Goal: Check status: Check status

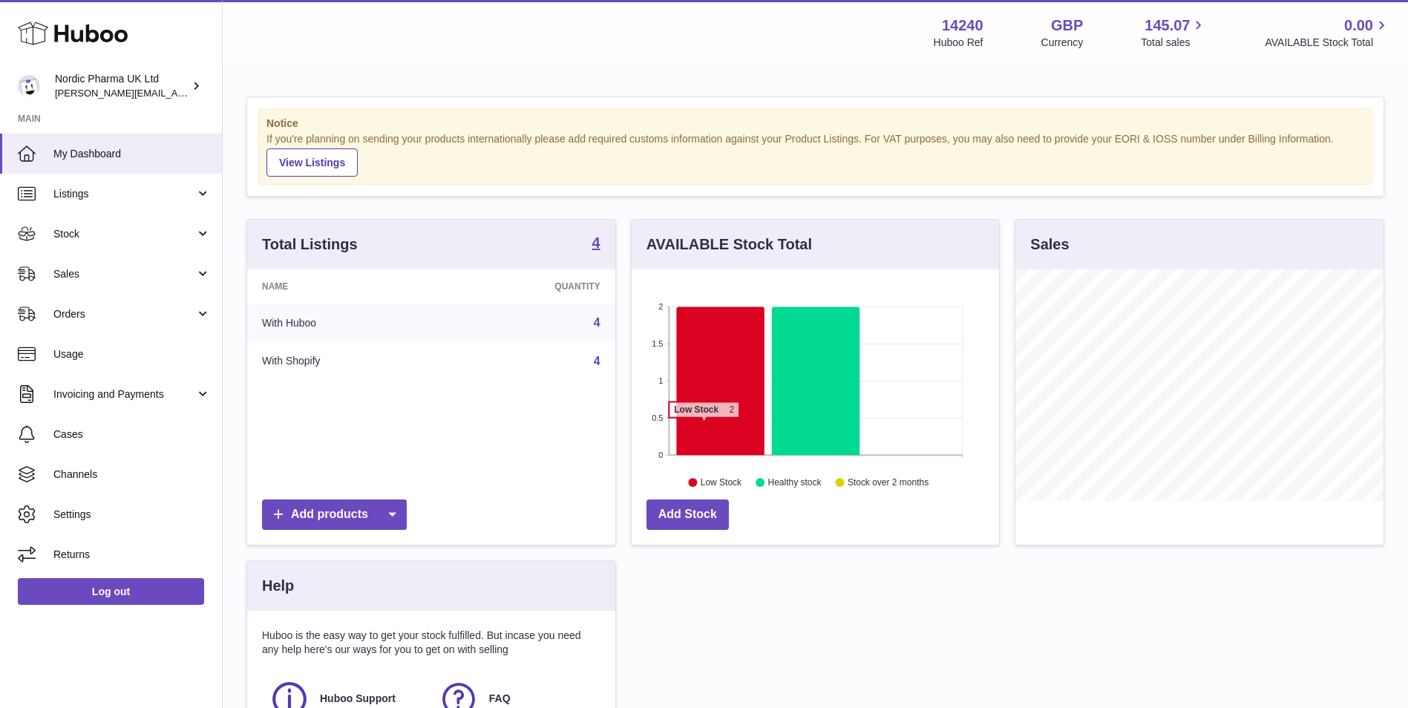
scroll to position [231, 367]
click at [75, 234] on span "Stock" at bounding box center [124, 234] width 142 height 14
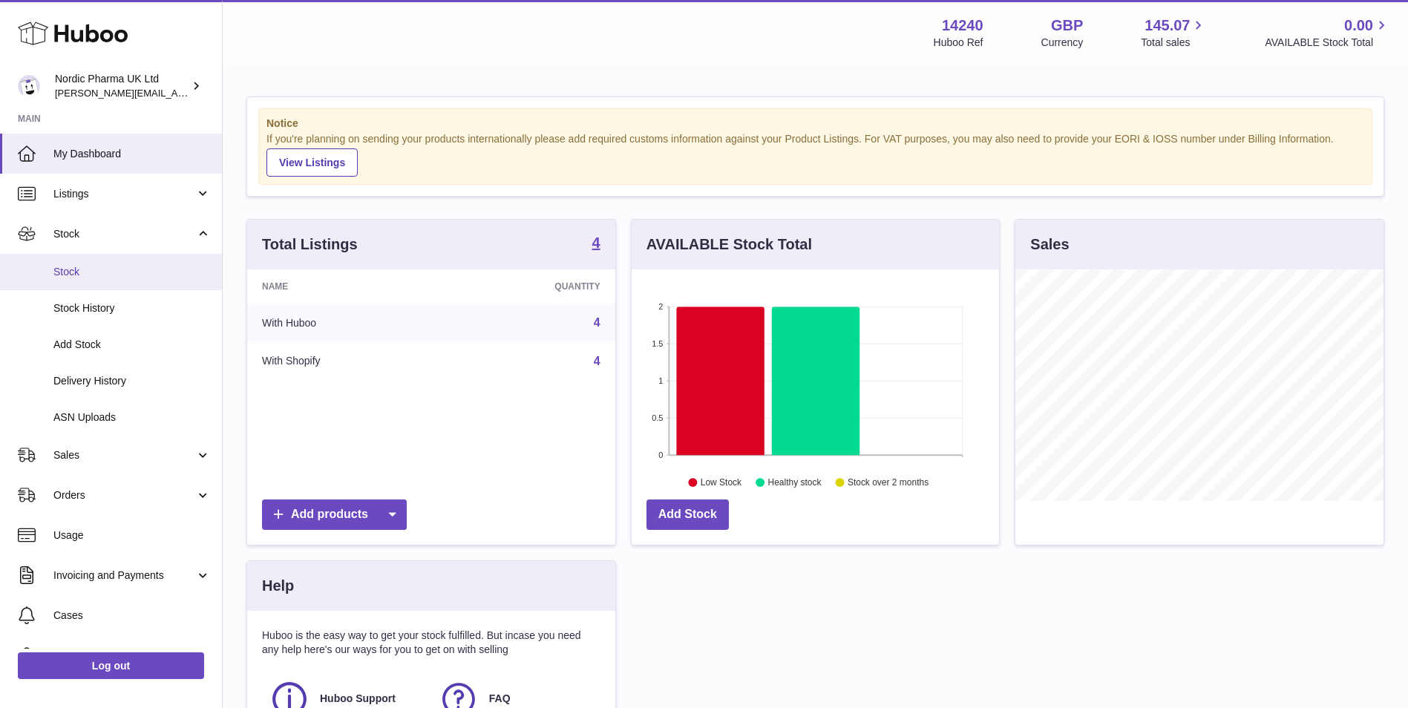
click at [78, 270] on span "Stock" at bounding box center [131, 272] width 157 height 14
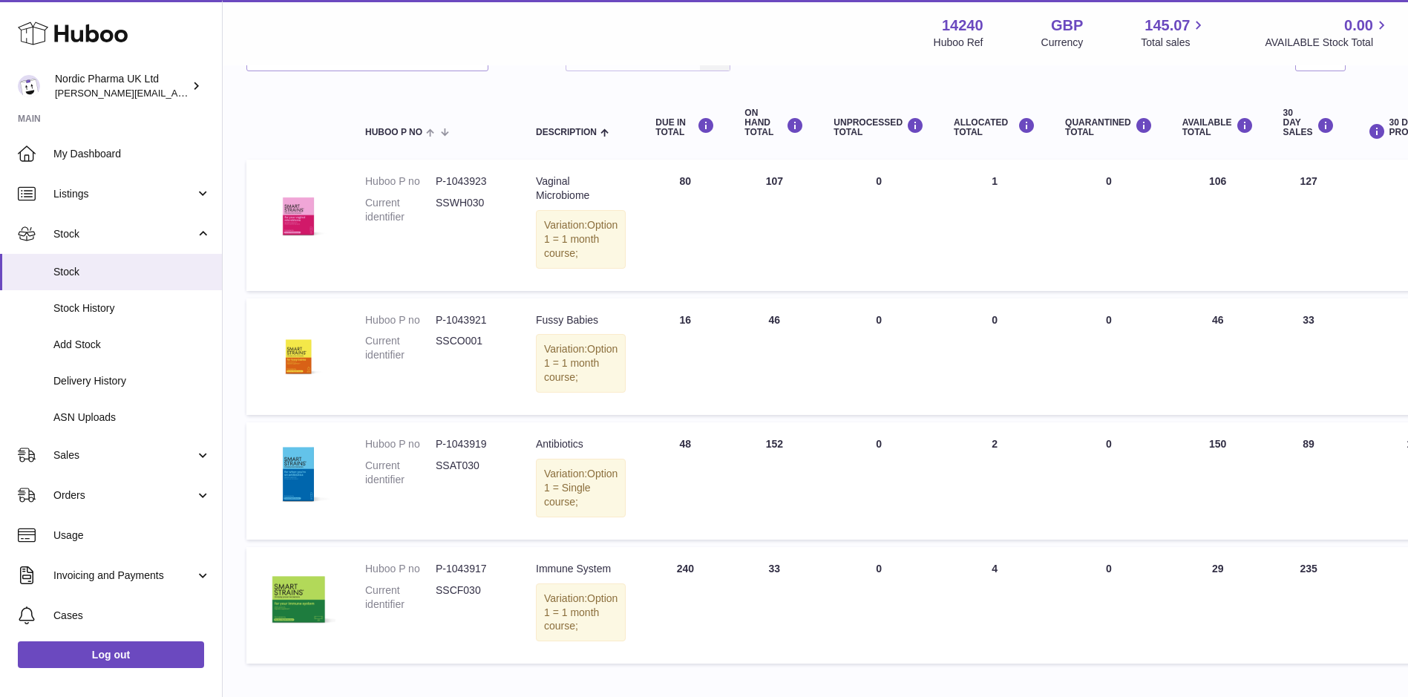
scroll to position [298, 0]
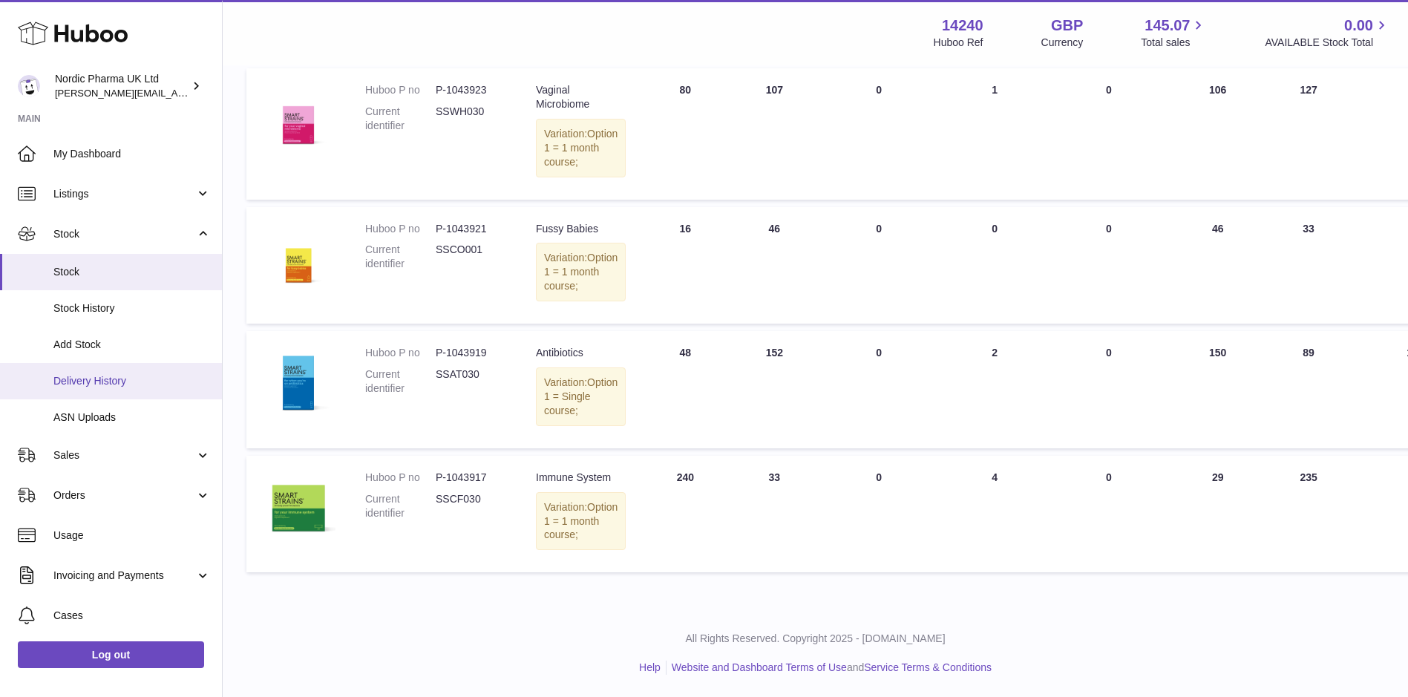
click at [115, 384] on span "Delivery History" at bounding box center [131, 381] width 157 height 14
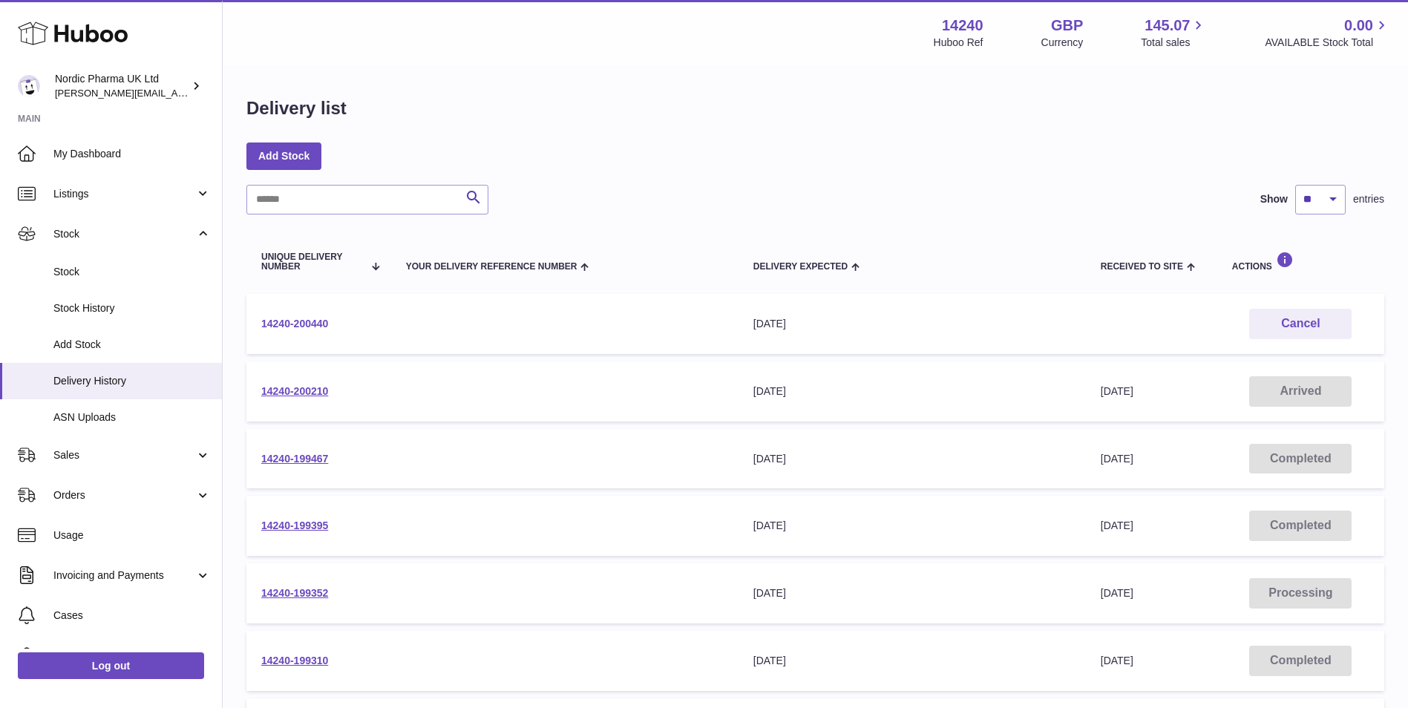
click at [295, 321] on link "14240-200440" at bounding box center [294, 324] width 67 height 12
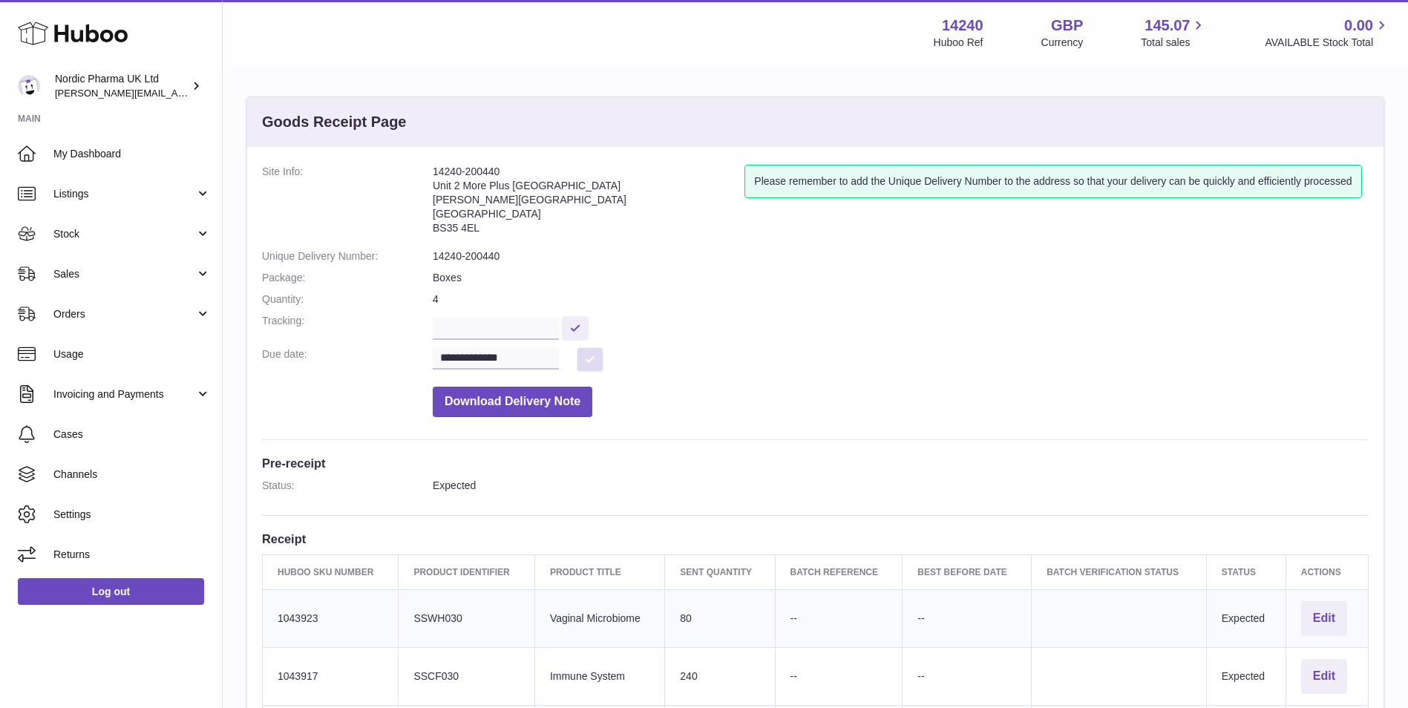
click at [588, 359] on button at bounding box center [590, 359] width 27 height 24
click at [532, 357] on input "**********" at bounding box center [496, 358] width 126 height 22
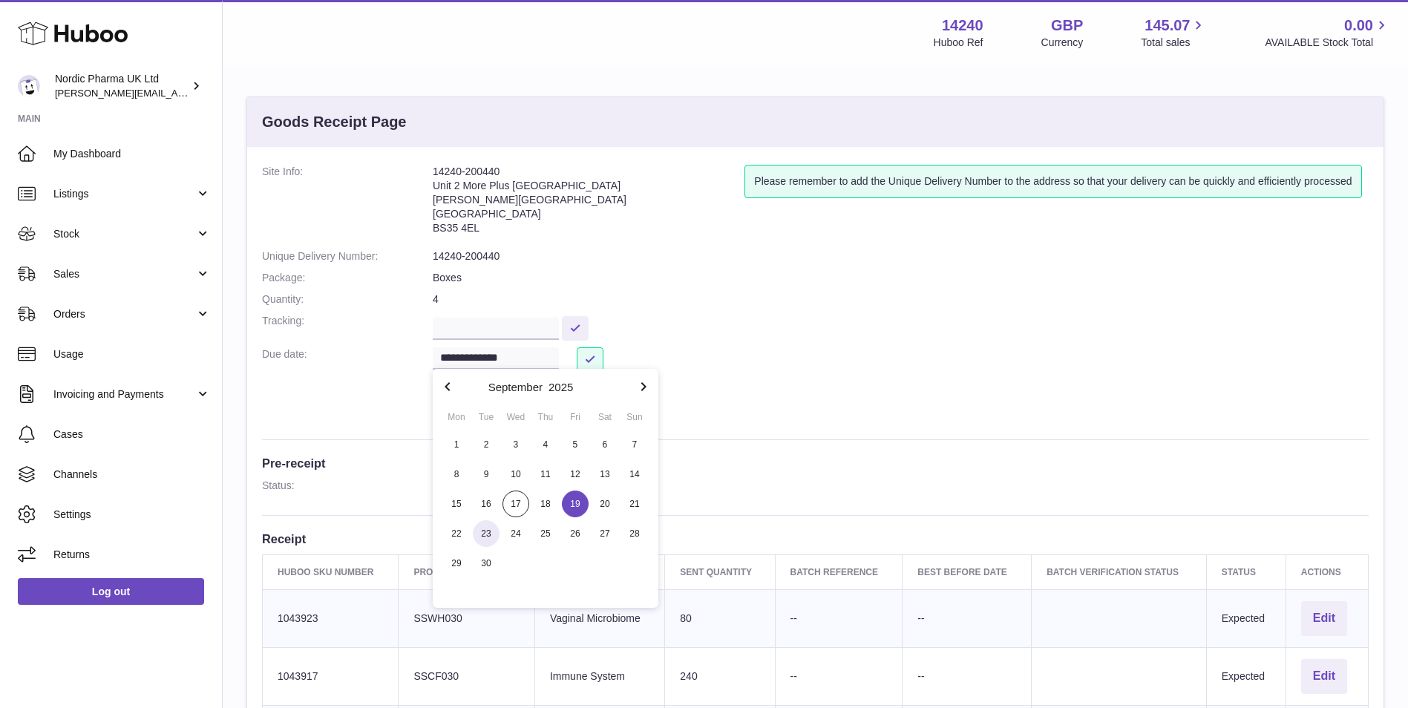
click at [484, 533] on span "23" at bounding box center [486, 533] width 27 height 27
type input "**********"
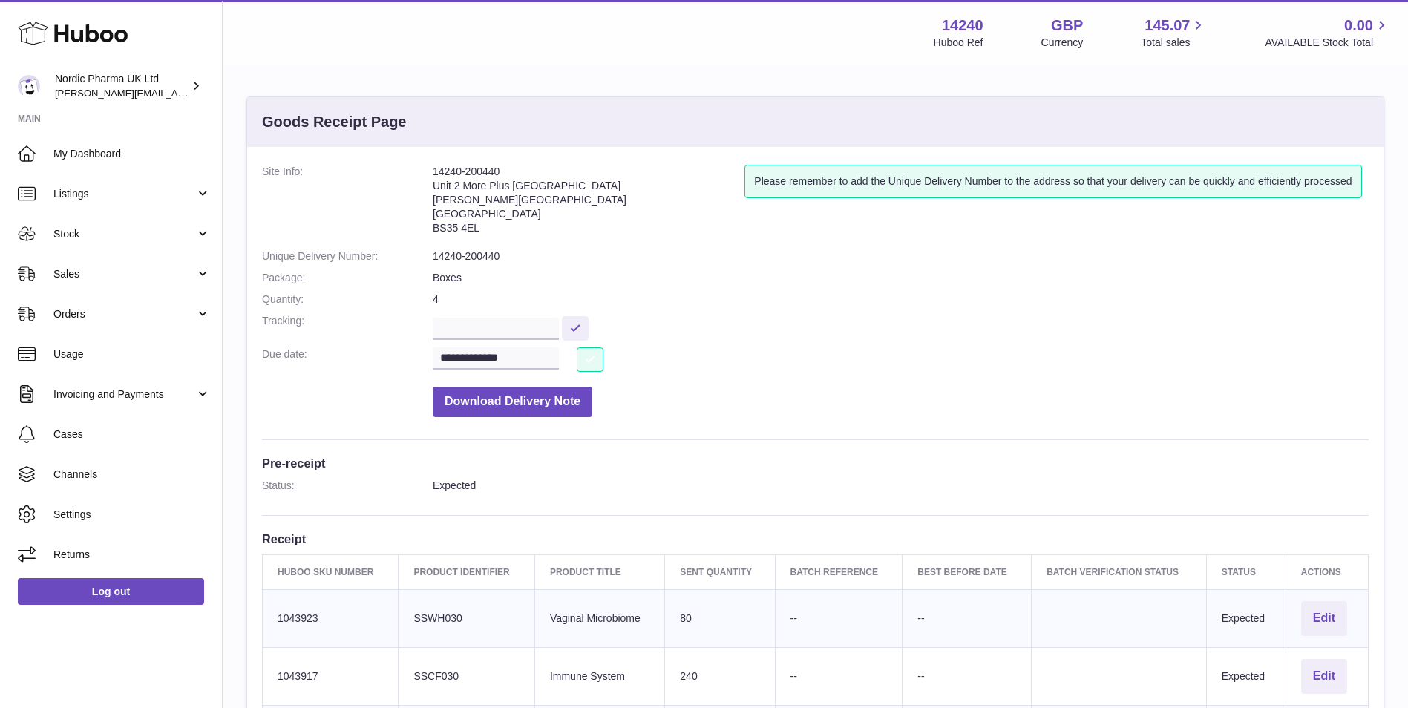
click at [588, 350] on button at bounding box center [590, 359] width 27 height 24
click at [101, 227] on span "Stock" at bounding box center [124, 234] width 142 height 14
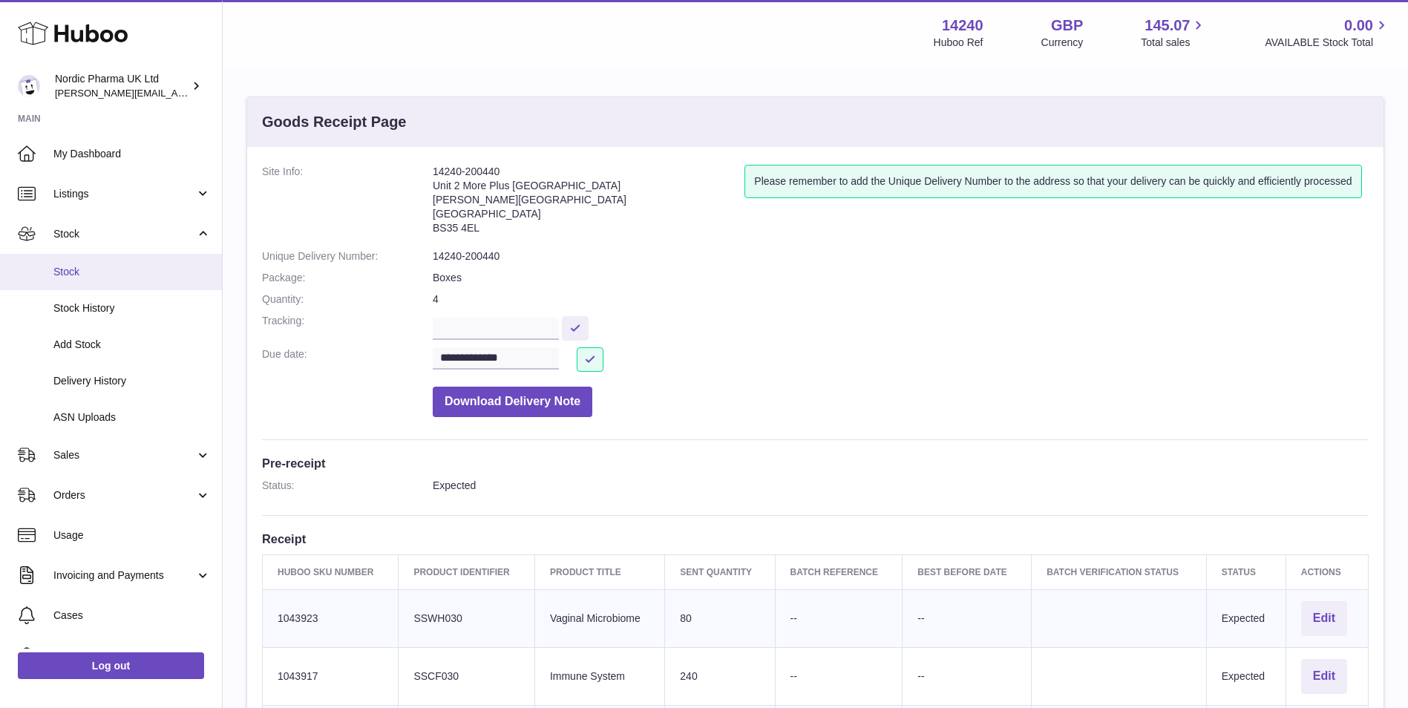
click at [81, 274] on span "Stock" at bounding box center [131, 272] width 157 height 14
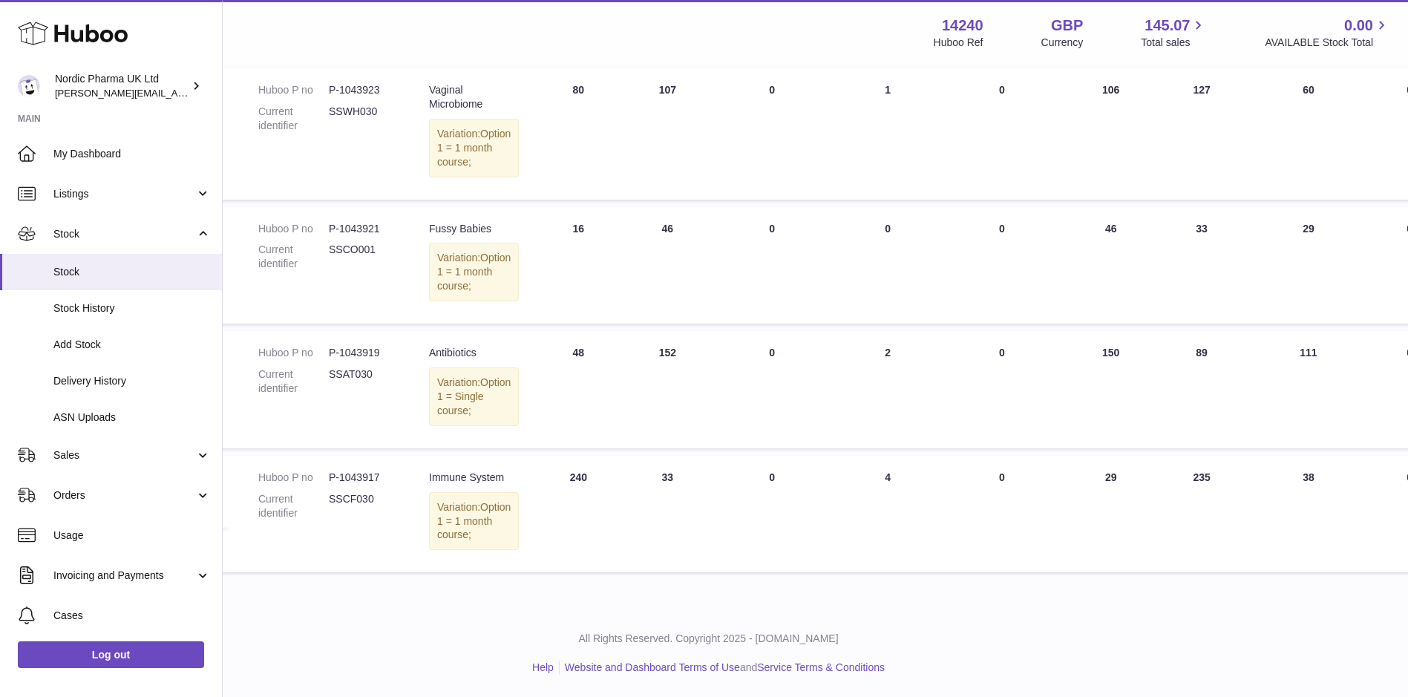
scroll to position [297, 107]
